Goal: Task Accomplishment & Management: Manage account settings

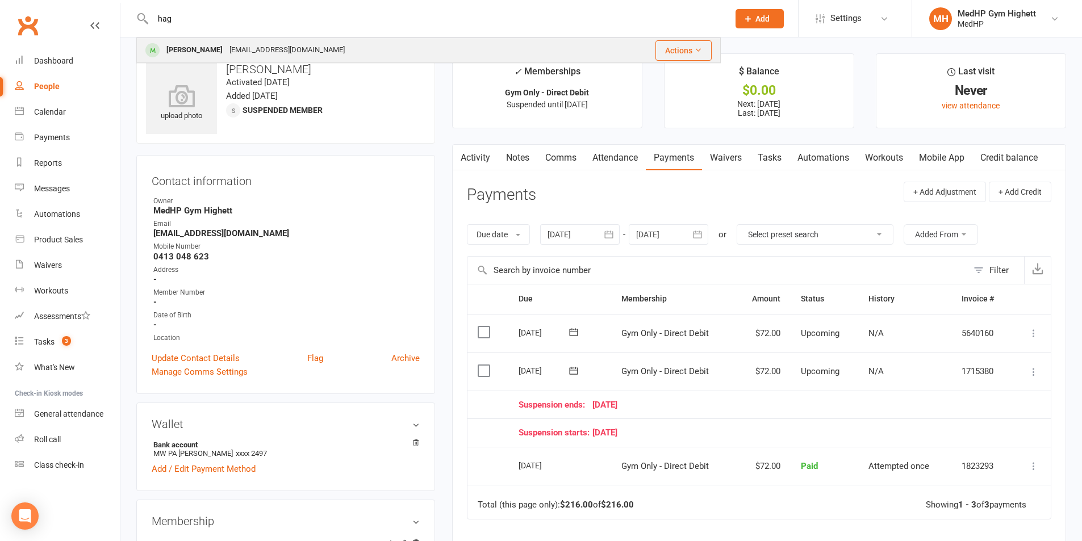
type input "hag"
click at [291, 51] on div "[EMAIL_ADDRESS][DOMAIN_NAME]" at bounding box center [287, 50] width 122 height 16
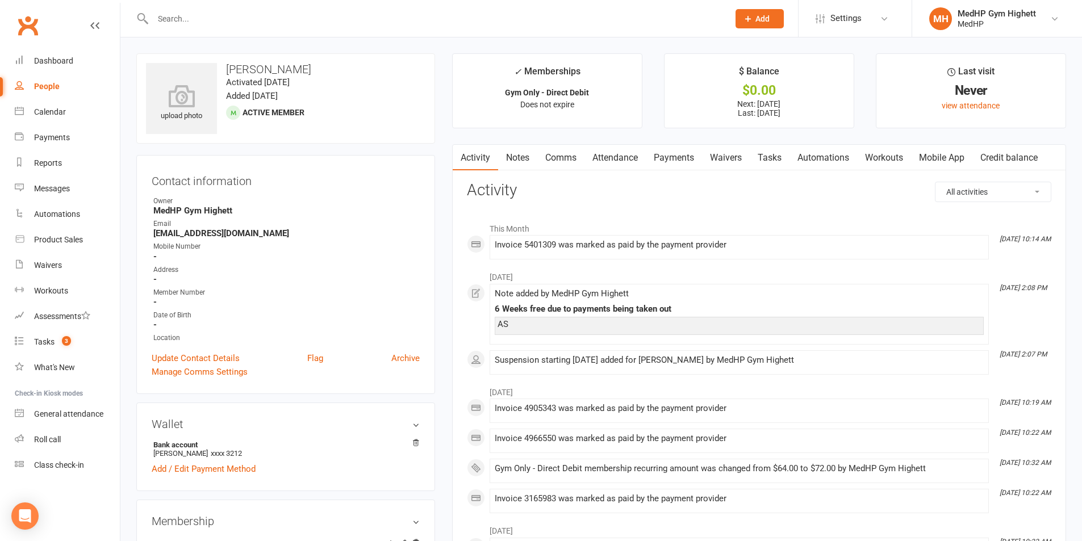
click at [729, 160] on link "Waivers" at bounding box center [726, 158] width 48 height 26
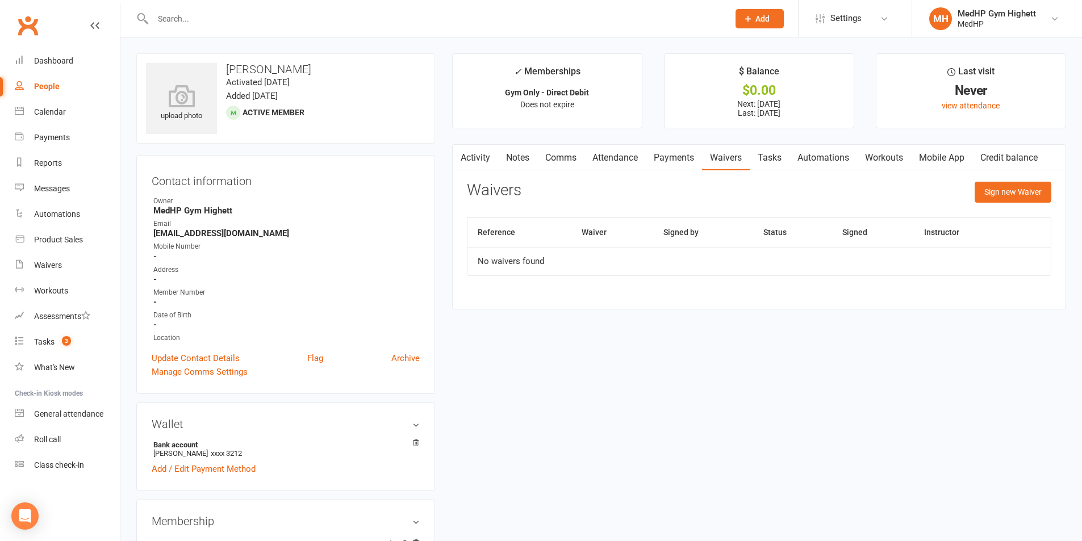
click at [771, 156] on link "Tasks" at bounding box center [770, 158] width 40 height 26
click at [679, 157] on link "Payments" at bounding box center [674, 158] width 56 height 26
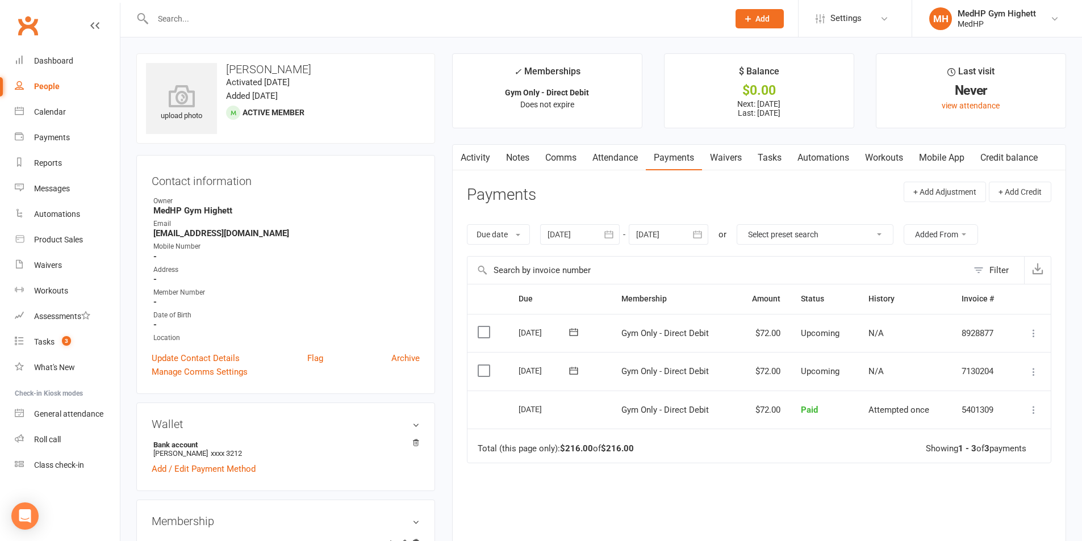
click at [55, 89] on div "People" at bounding box center [47, 86] width 26 height 9
select select "100"
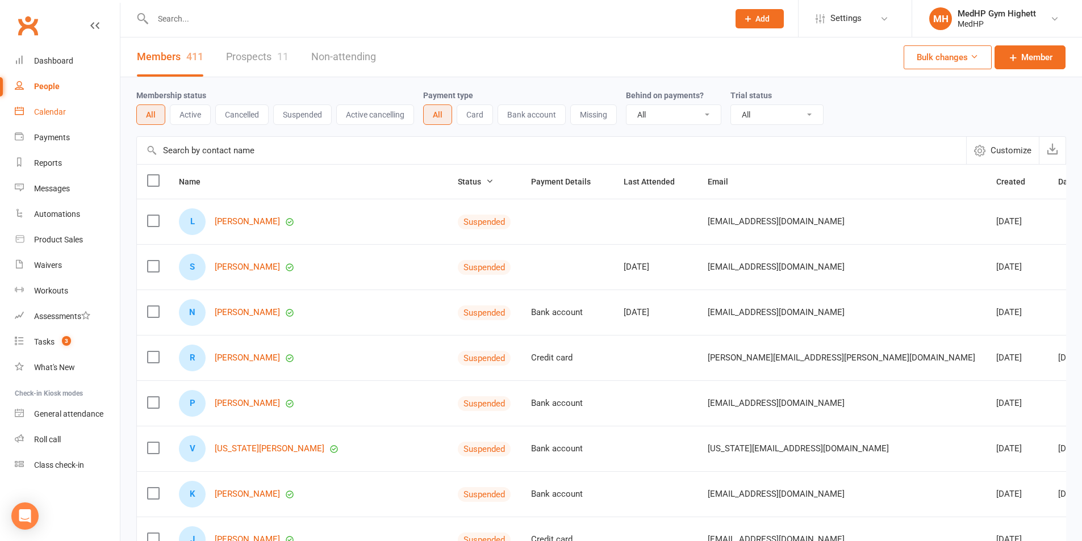
click at [78, 116] on link "Calendar" at bounding box center [67, 112] width 105 height 26
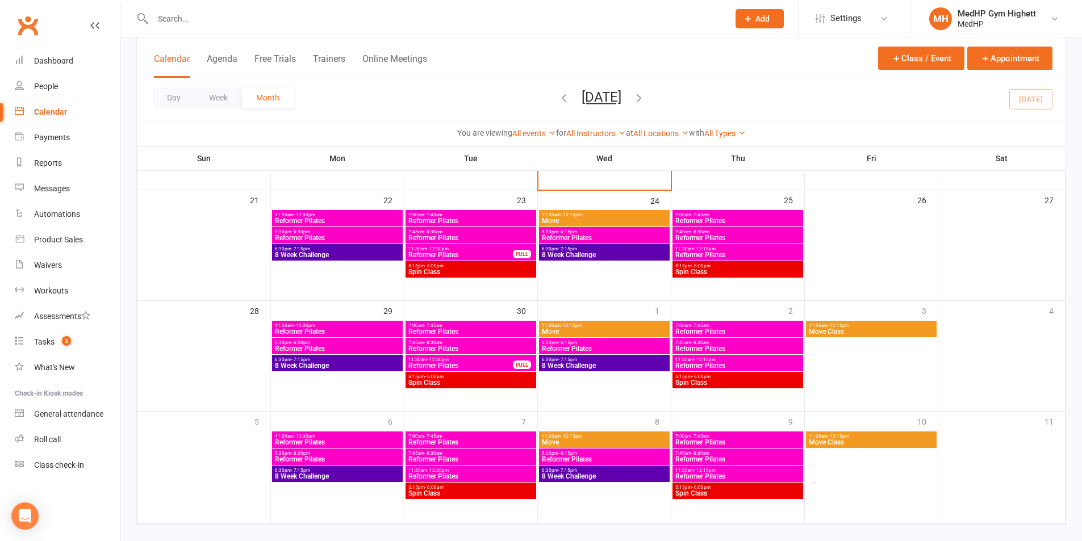
scroll to position [399, 0]
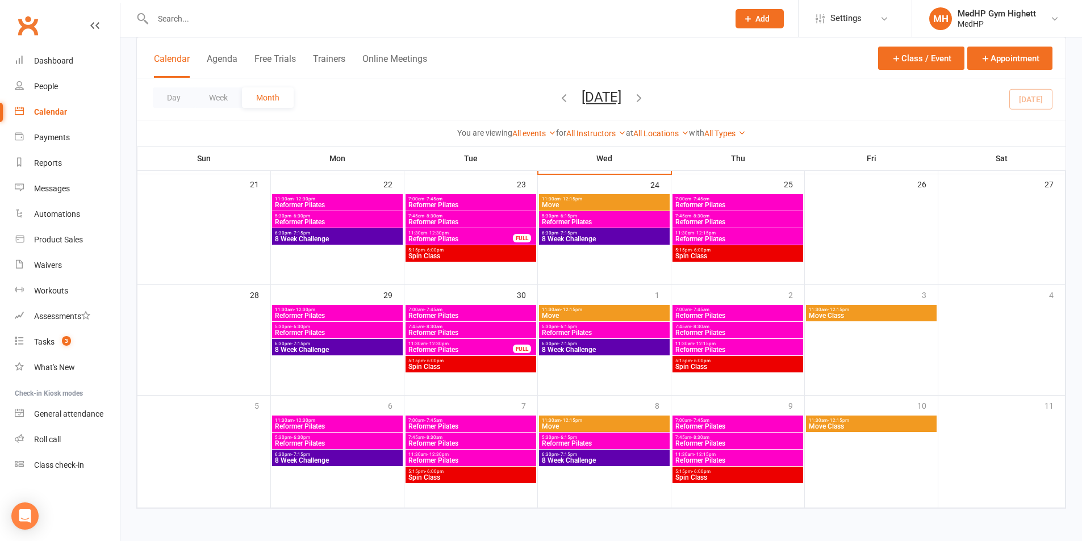
click at [269, 19] on input "text" at bounding box center [435, 19] width 572 height 16
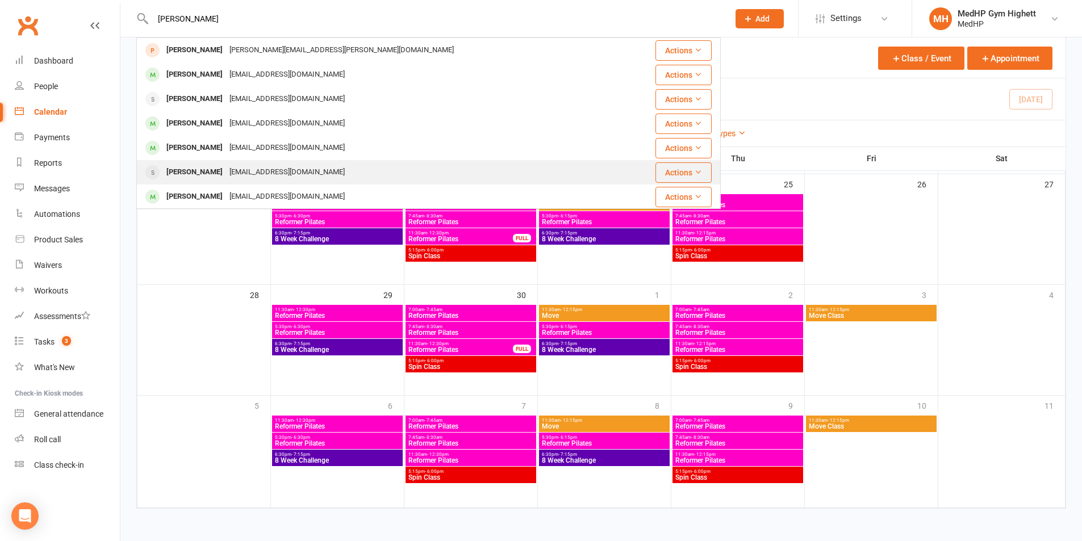
scroll to position [1, 0]
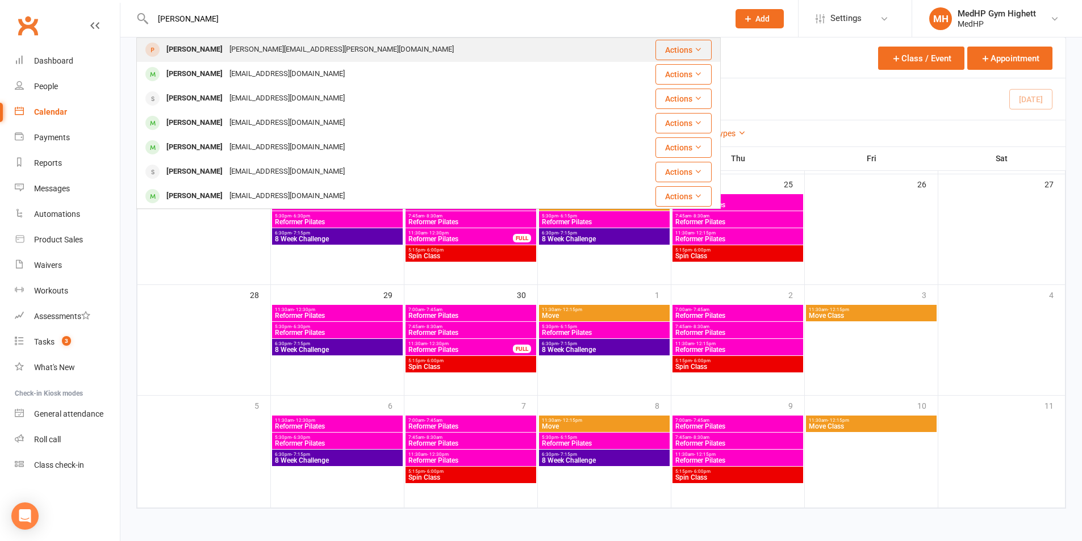
type input "[PERSON_NAME]"
click at [137, 53] on td "[PERSON_NAME] [PERSON_NAME][EMAIL_ADDRESS][PERSON_NAME][DOMAIN_NAME]" at bounding box center [380, 49] width 486 height 24
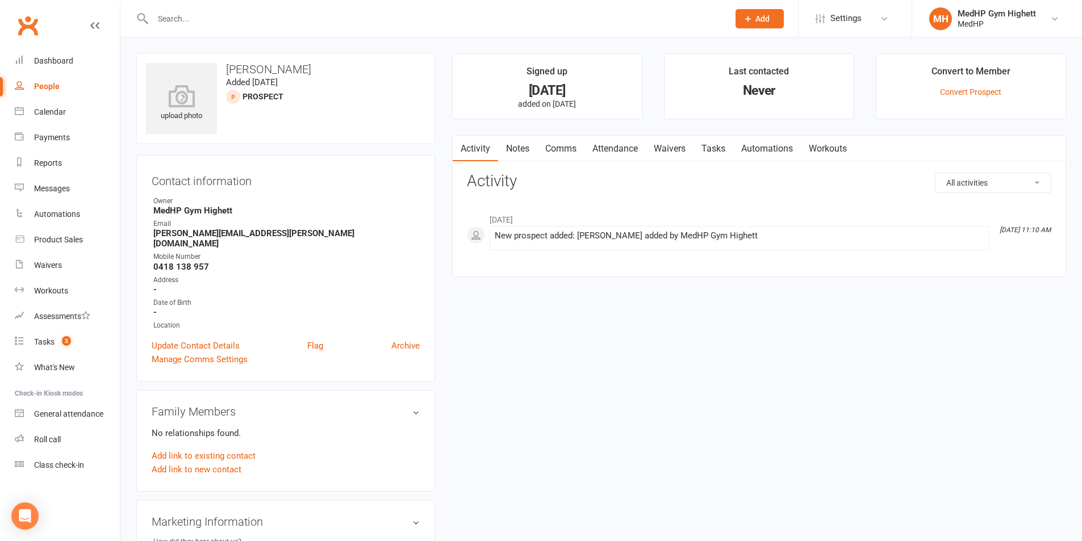
click at [72, 86] on link "People" at bounding box center [67, 87] width 105 height 26
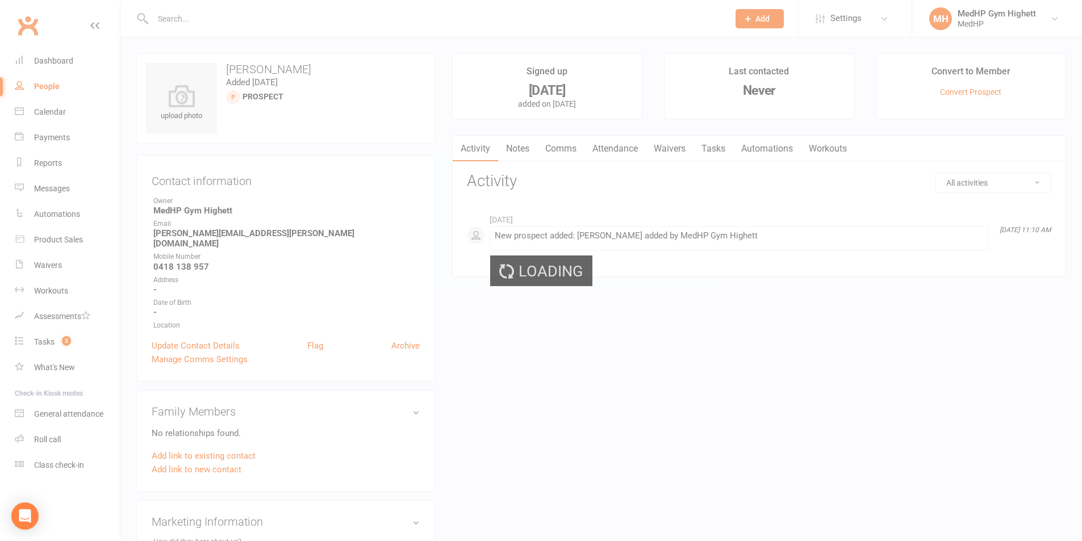
select select "100"
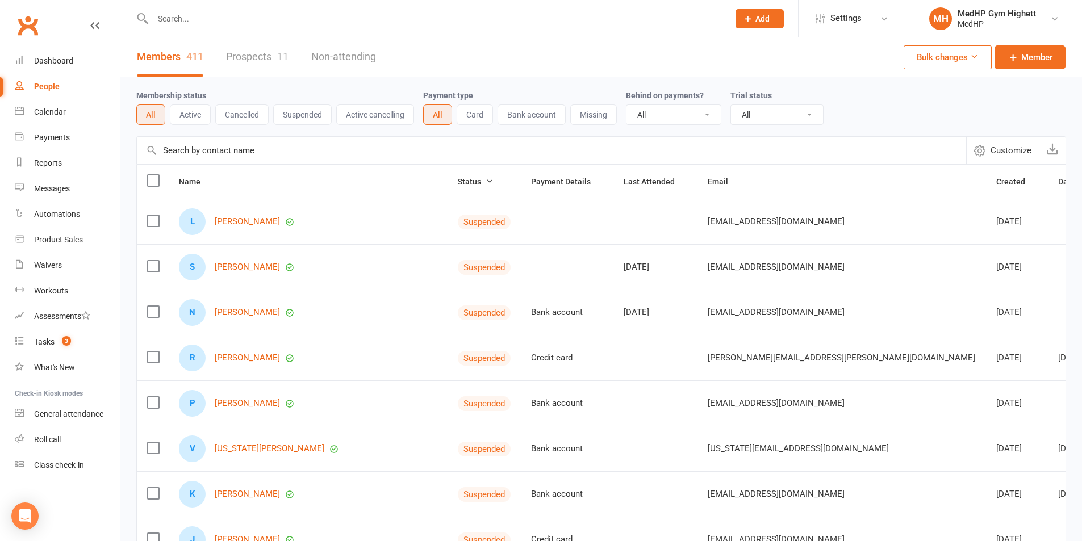
click at [309, 18] on input "text" at bounding box center [435, 19] width 572 height 16
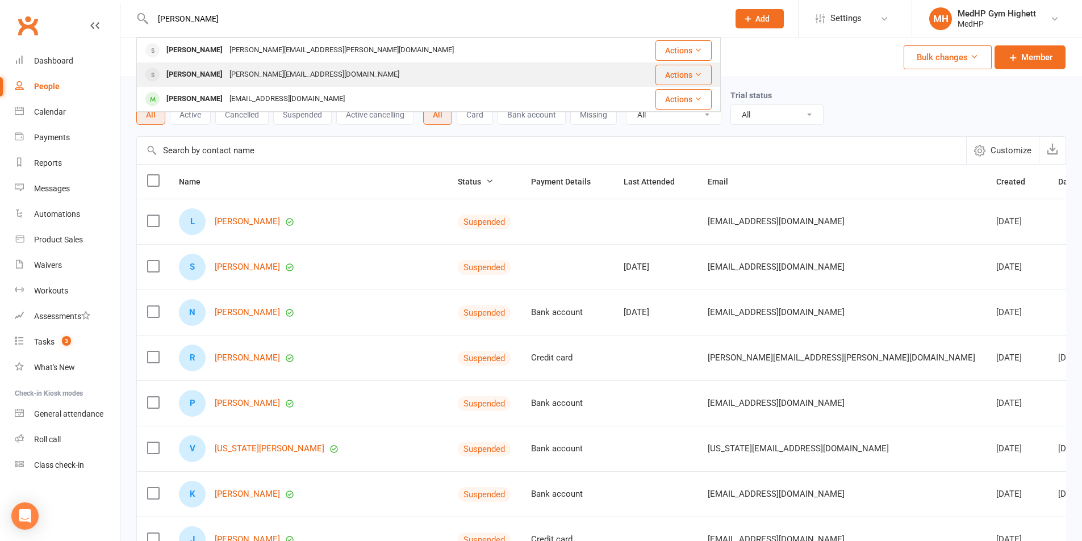
type input "[PERSON_NAME]"
click at [274, 76] on div "[PERSON_NAME][EMAIL_ADDRESS][DOMAIN_NAME]" at bounding box center [314, 74] width 177 height 16
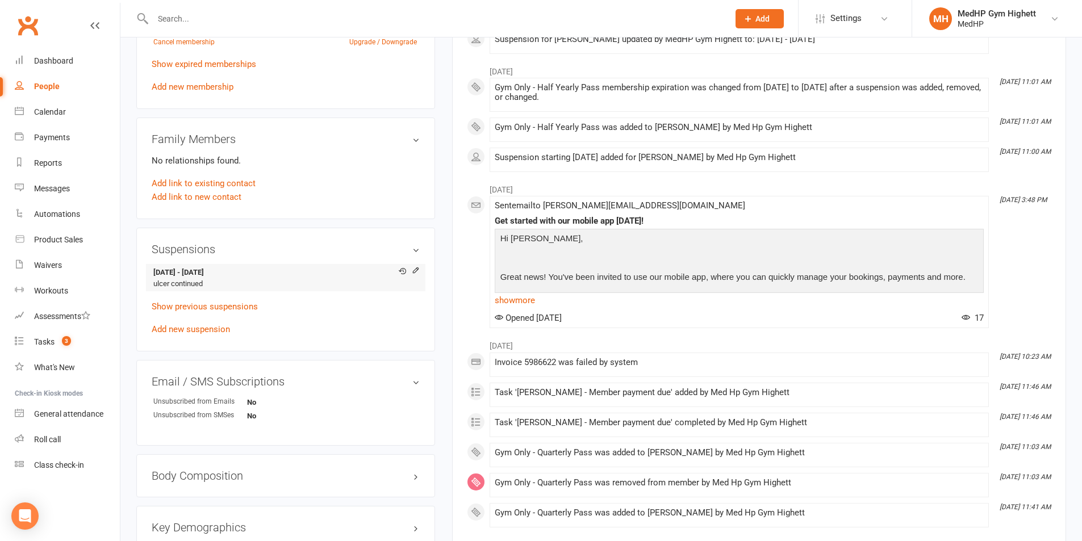
scroll to position [511, 0]
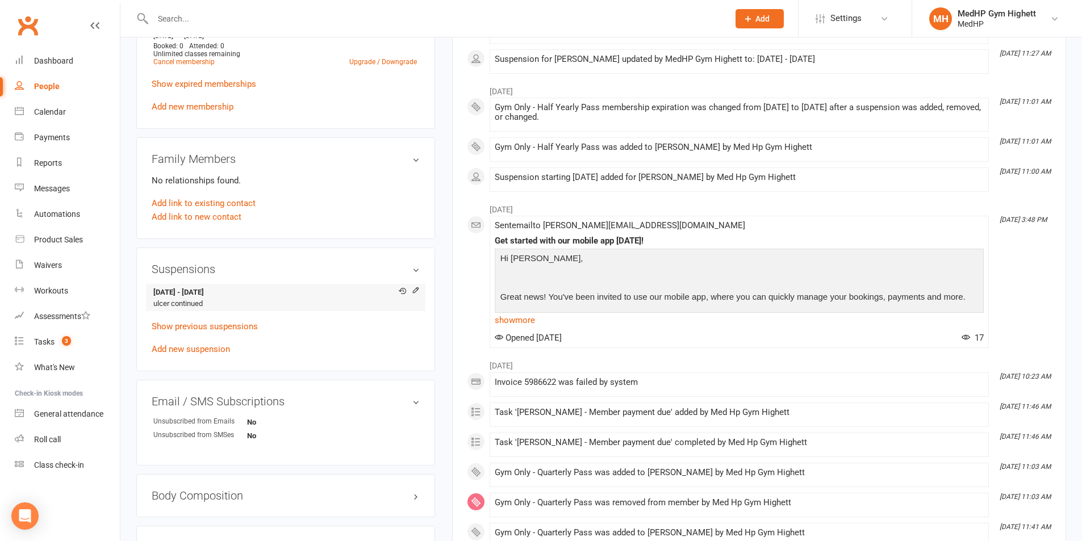
drag, startPoint x: 257, startPoint y: 299, endPoint x: 249, endPoint y: 299, distance: 8.0
click at [249, 299] on li "[DATE] - [DATE] [MEDICAL_DATA] continued" at bounding box center [286, 298] width 268 height 28
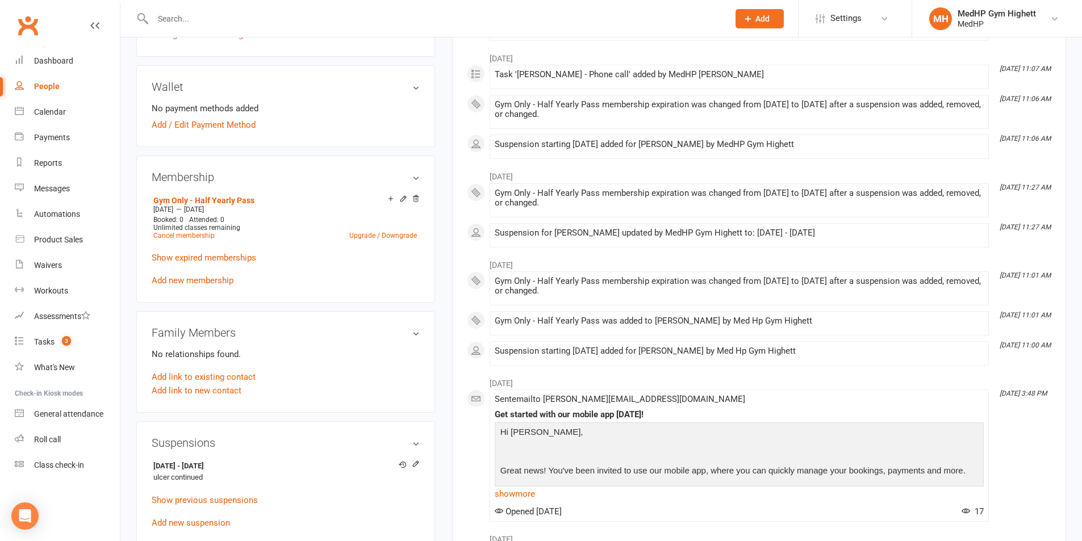
scroll to position [398, 0]
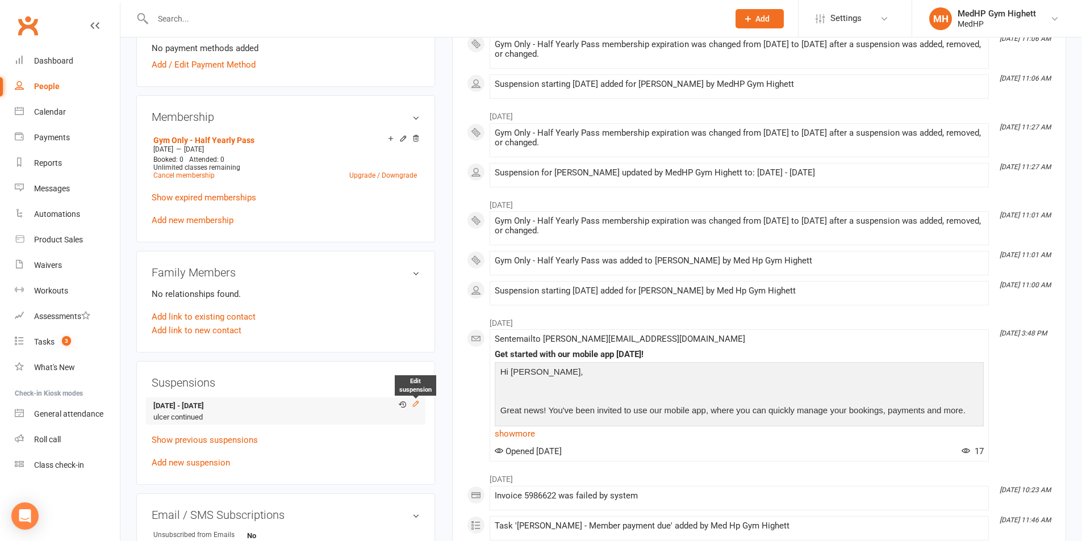
click at [413, 405] on icon at bounding box center [416, 404] width 8 height 8
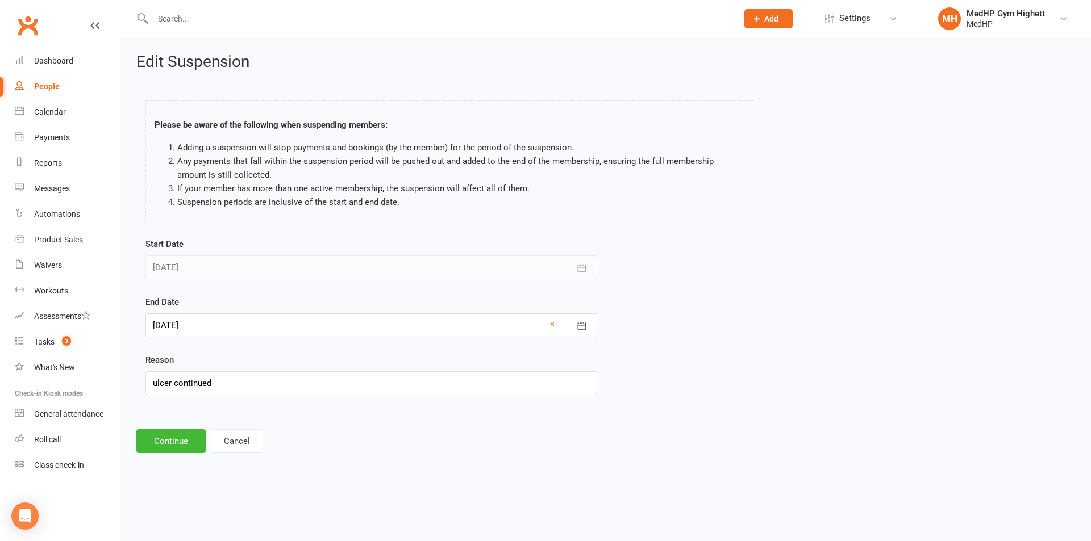
click at [221, 326] on div at bounding box center [371, 326] width 452 height 24
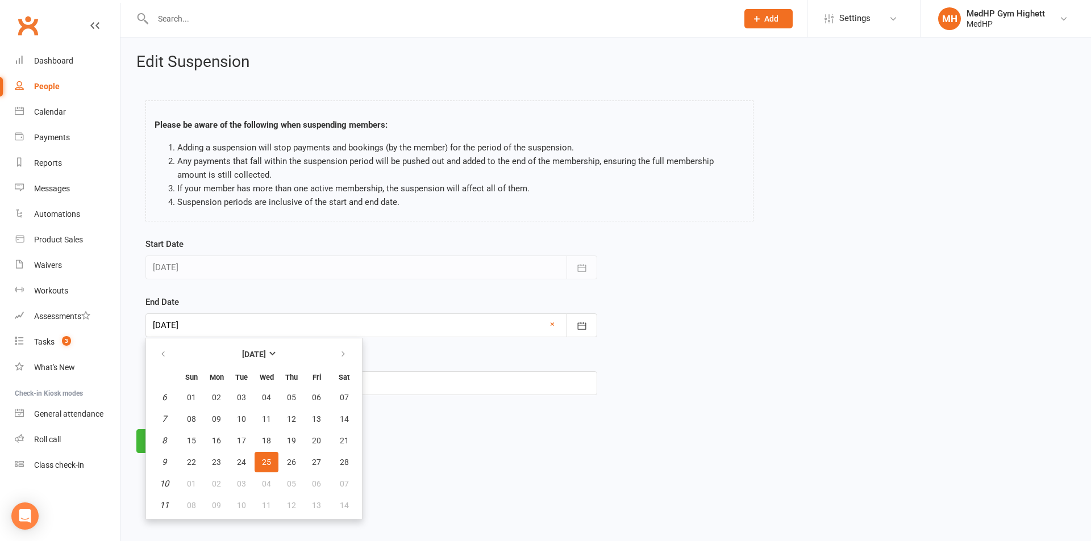
click at [641, 299] on div "Start Date [DATE] [DATE] Sun Mon Tue Wed Thu Fri Sat 31 27 28 29 30 31 01 02 32…" at bounding box center [605, 324] width 937 height 174
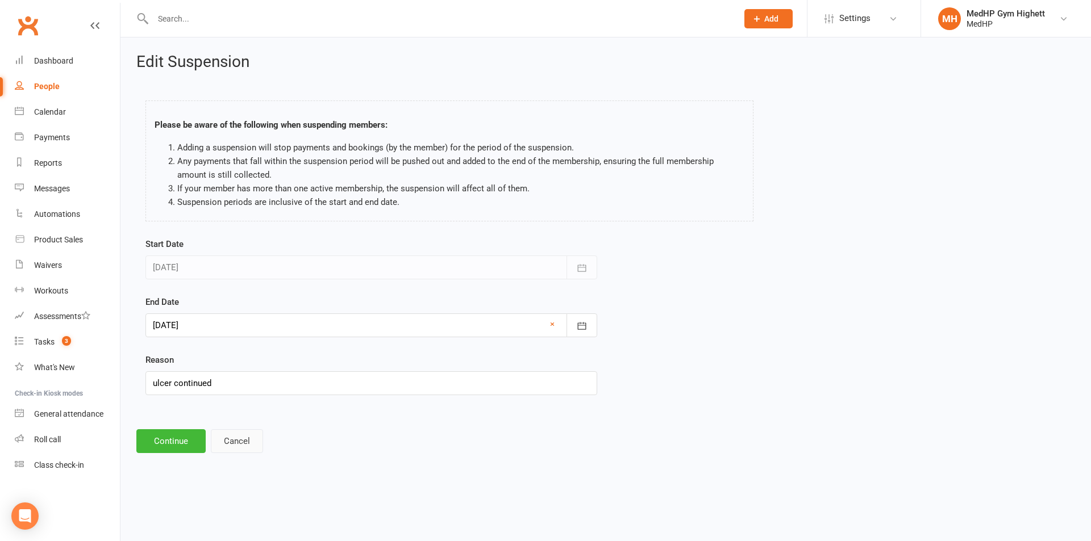
click at [232, 442] on button "Cancel" at bounding box center [237, 442] width 52 height 24
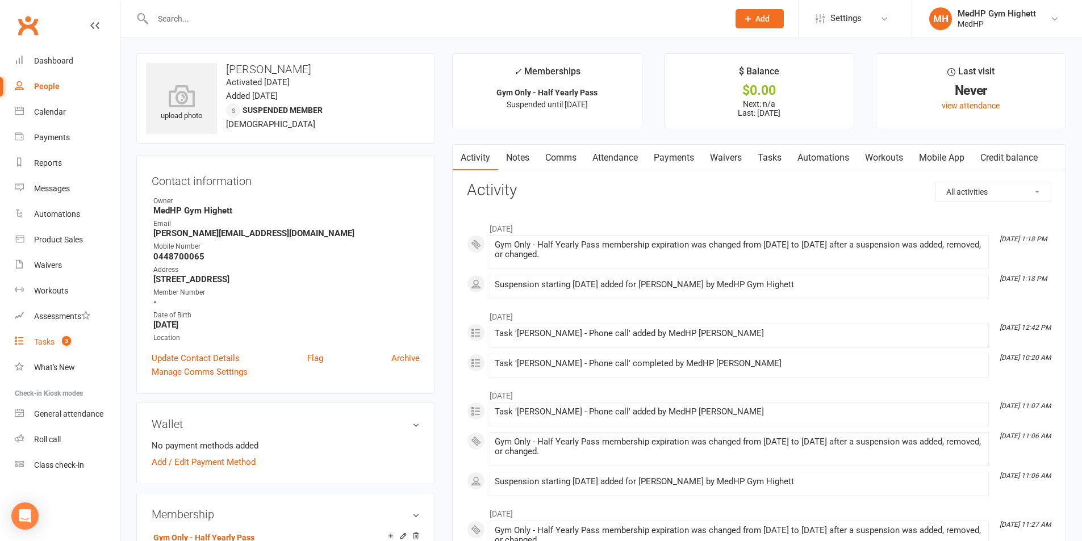
click at [29, 332] on link "Tasks 3" at bounding box center [67, 343] width 105 height 26
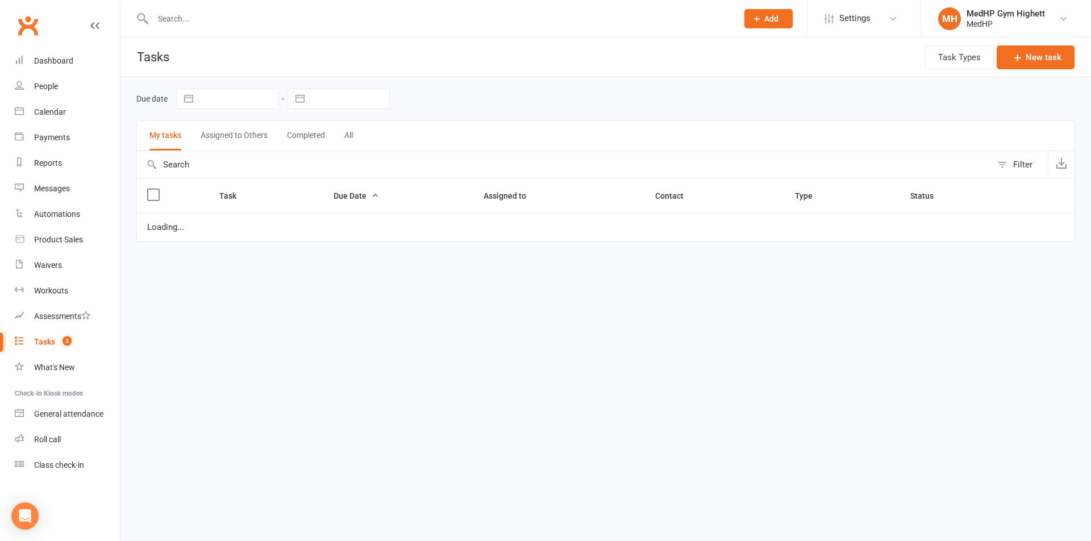
select select "started"
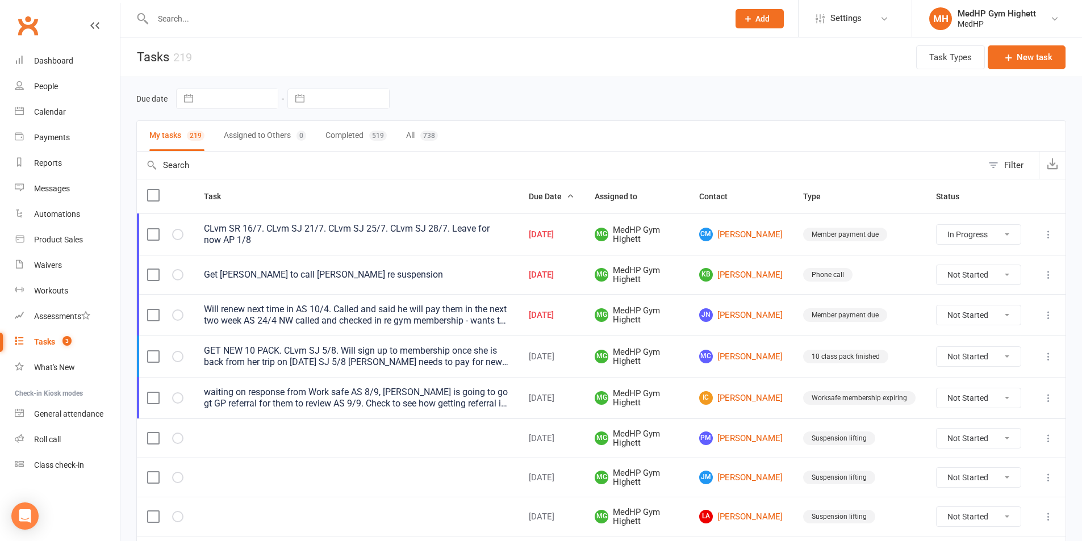
click at [266, 16] on input "text" at bounding box center [435, 19] width 572 height 16
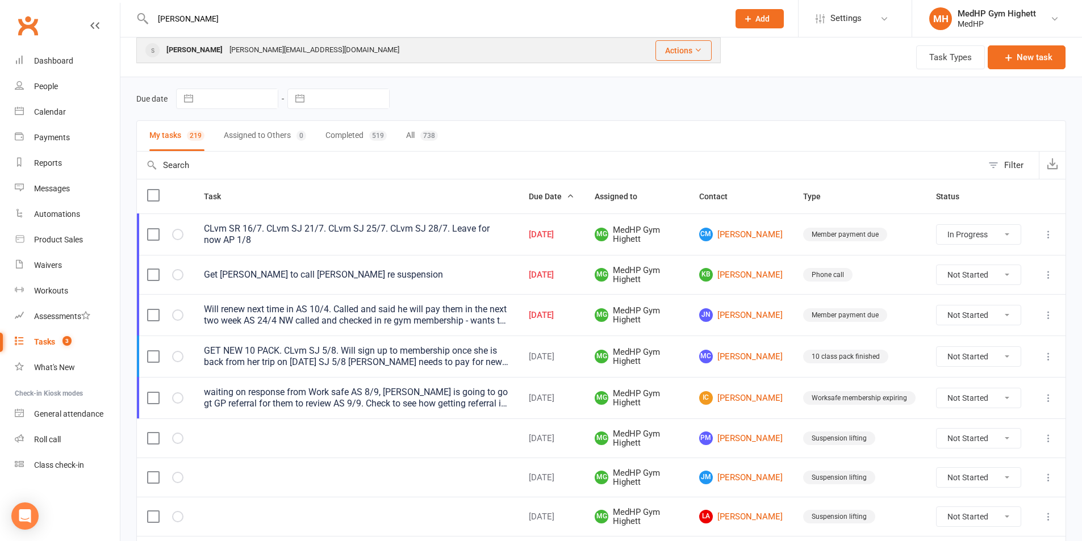
type input "[PERSON_NAME]"
click at [263, 51] on div "[PERSON_NAME][EMAIL_ADDRESS][DOMAIN_NAME]" at bounding box center [314, 50] width 177 height 16
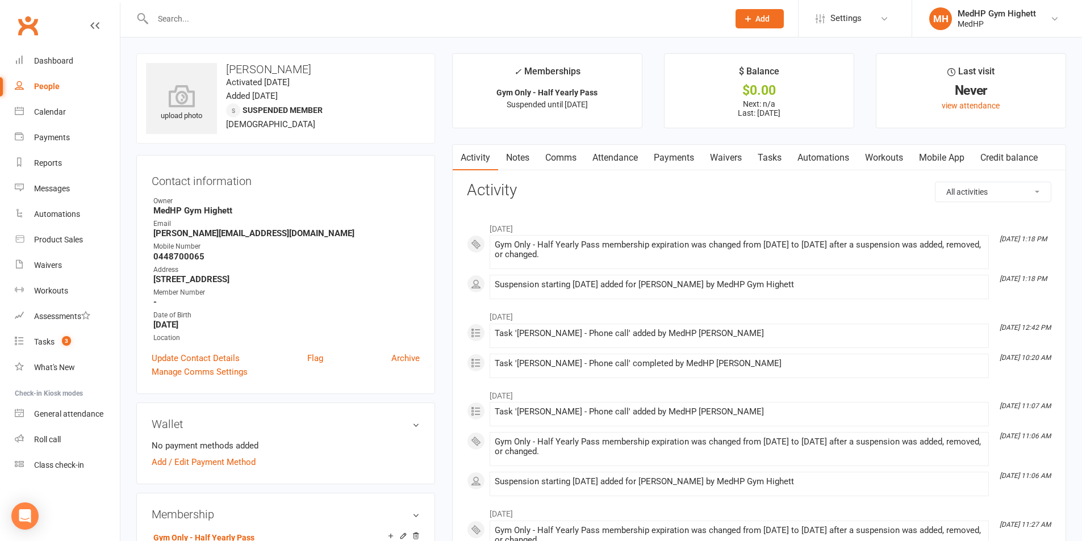
click at [782, 153] on link "Tasks" at bounding box center [770, 158] width 40 height 26
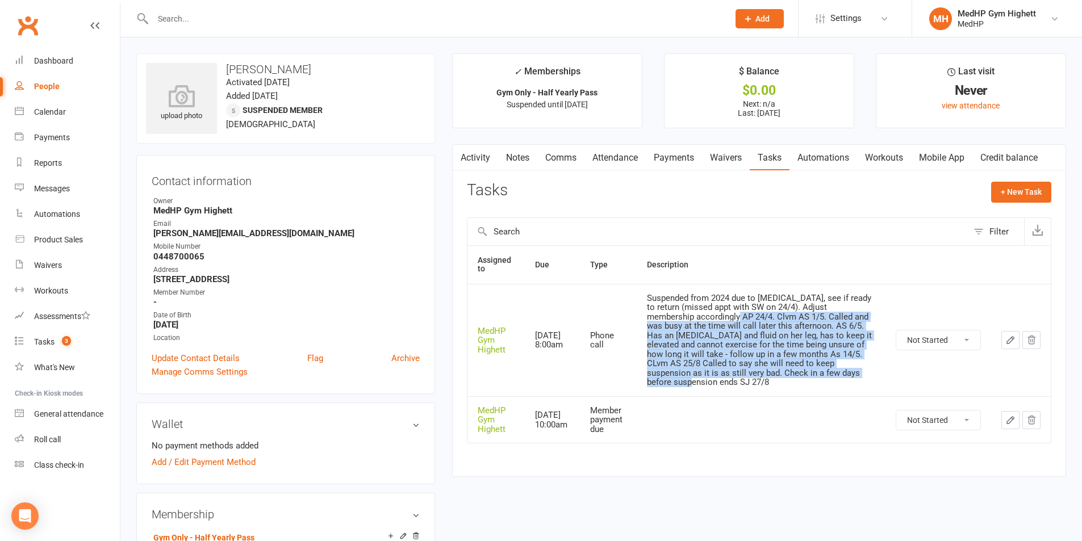
drag, startPoint x: 730, startPoint y: 319, endPoint x: 866, endPoint y: 380, distance: 149.5
click at [866, 380] on td "Suspended from 2024 due to [MEDICAL_DATA], see if ready to return (missed appt …" at bounding box center [761, 340] width 249 height 112
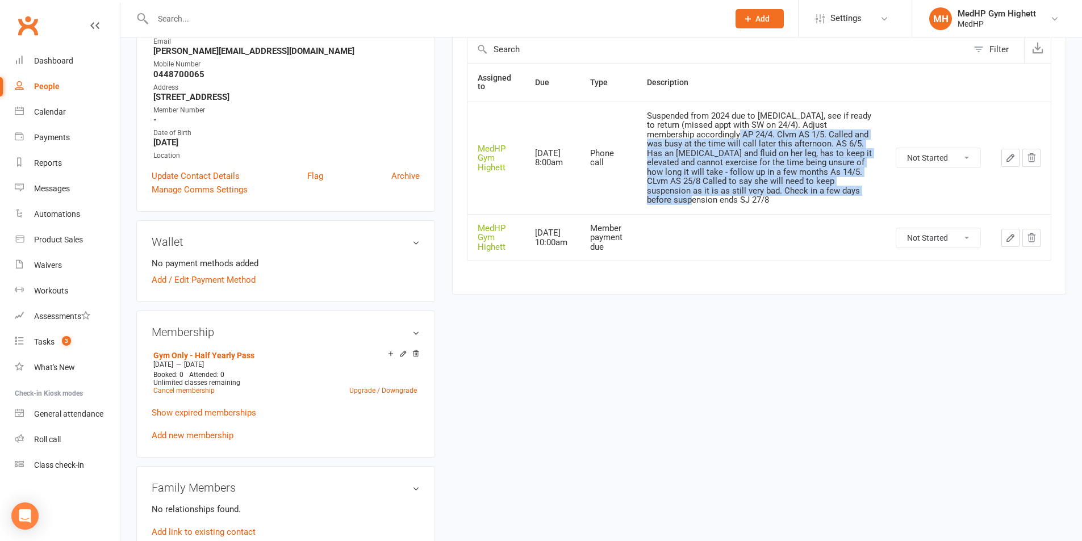
scroll to position [170, 0]
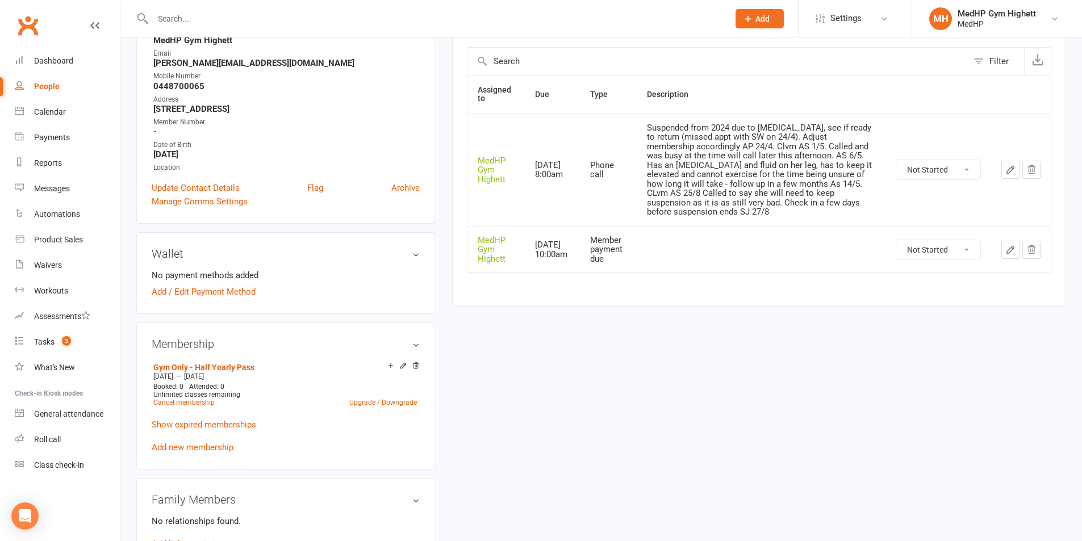
click at [619, 428] on div "upload photo [PERSON_NAME] Activated [DATE] Added [DATE] Suspended member [DEMO…" at bounding box center [601, 518] width 947 height 1270
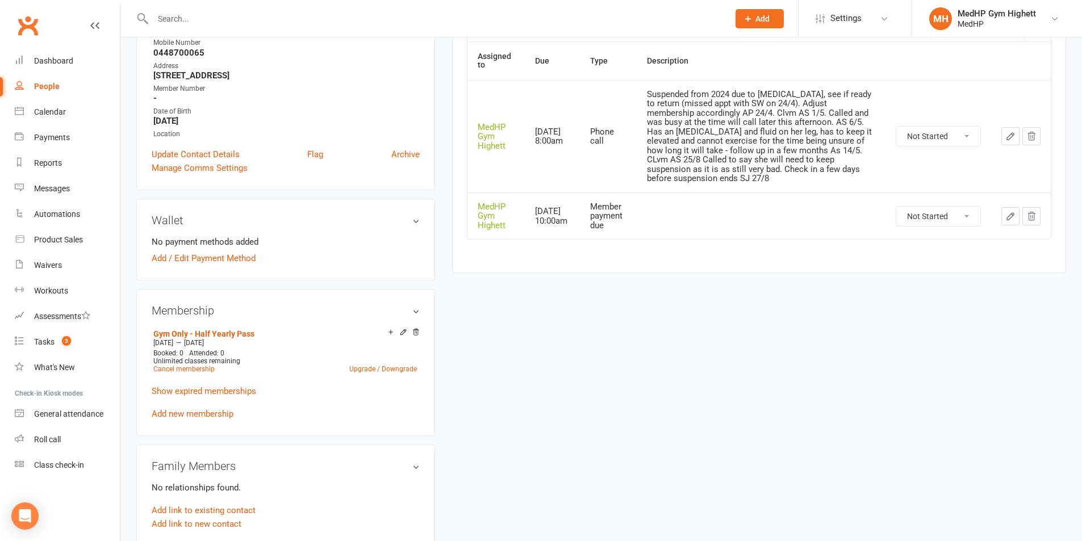
scroll to position [0, 0]
